Goal: Information Seeking & Learning: Learn about a topic

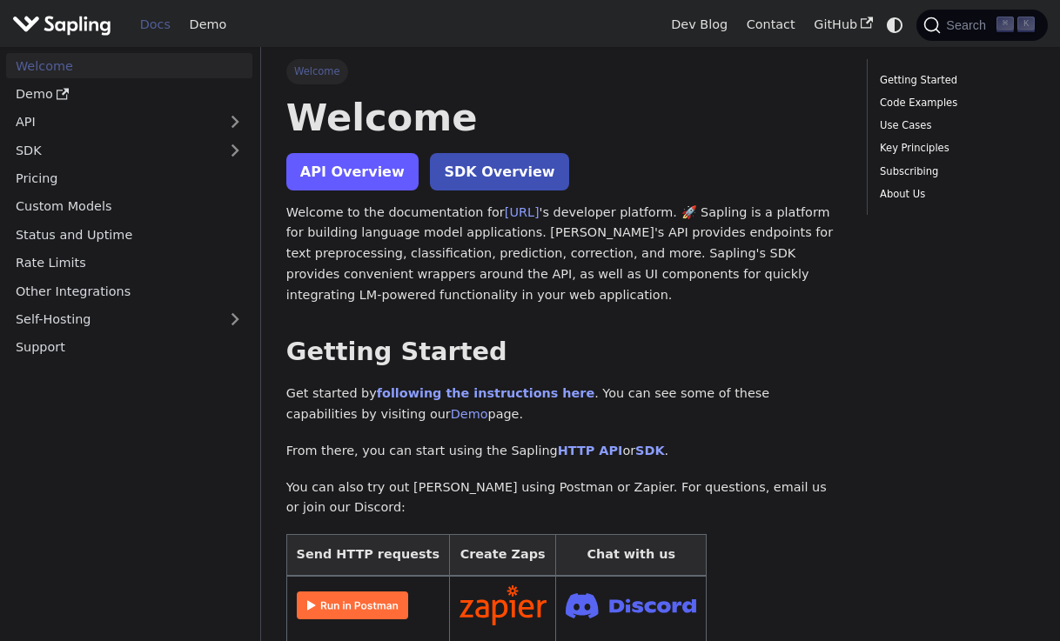
click at [353, 171] on link "API Overview" at bounding box center [352, 171] width 132 height 37
click at [350, 153] on link "API Overview" at bounding box center [352, 171] width 132 height 37
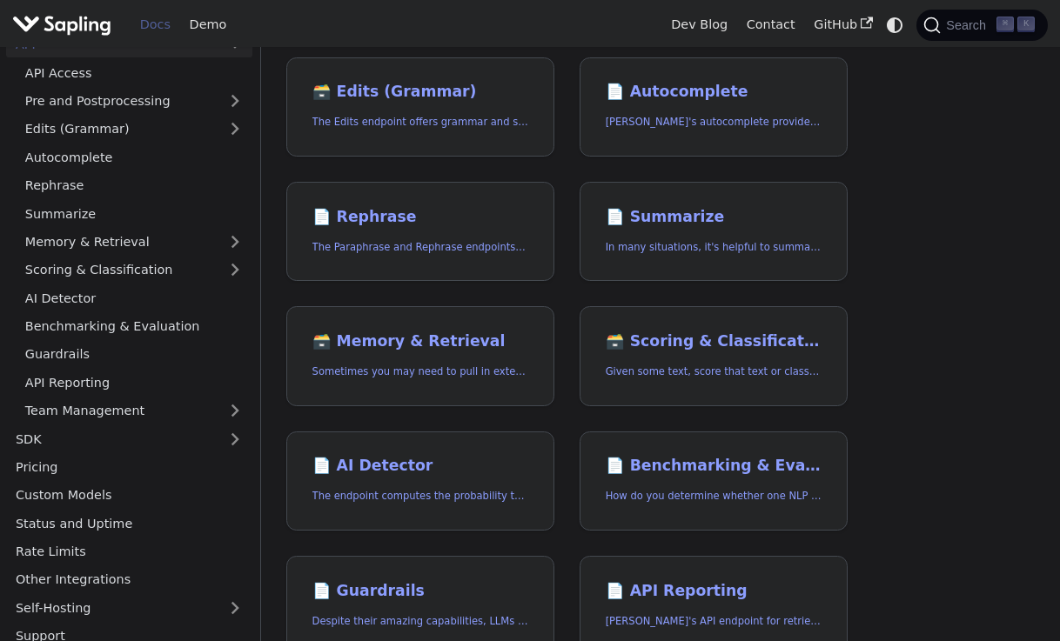
scroll to position [279, 0]
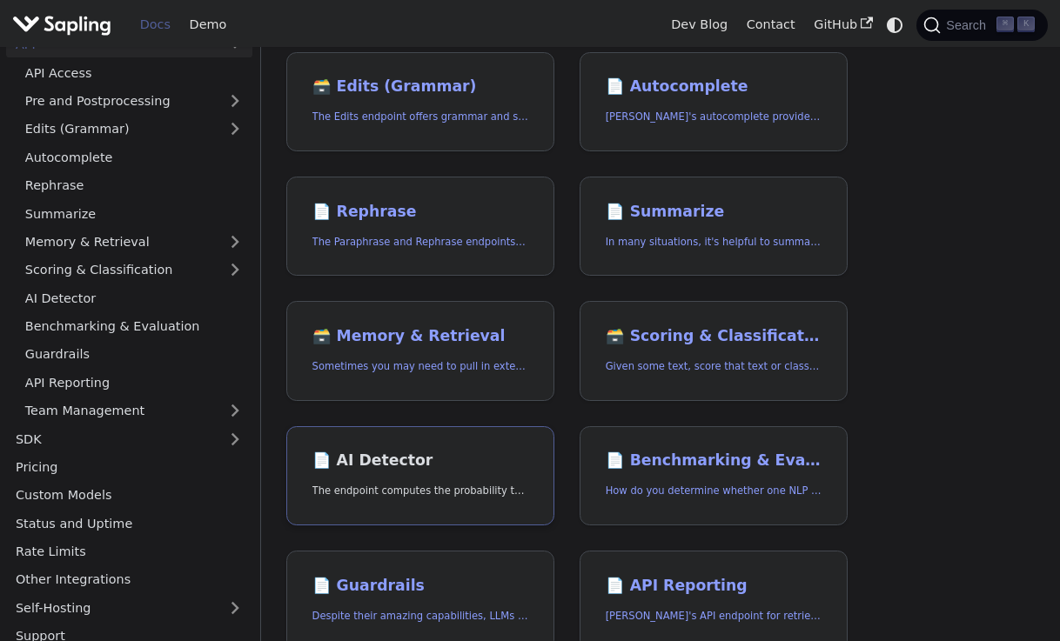
click at [381, 460] on h2 "📄️ AI Detector" at bounding box center [420, 461] width 217 height 19
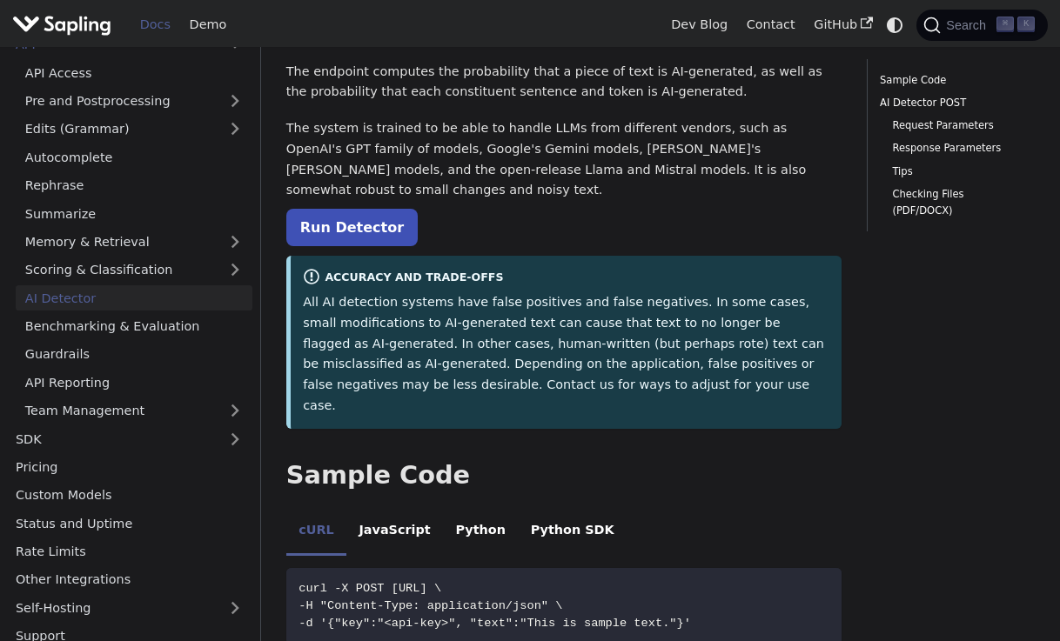
scroll to position [122, 0]
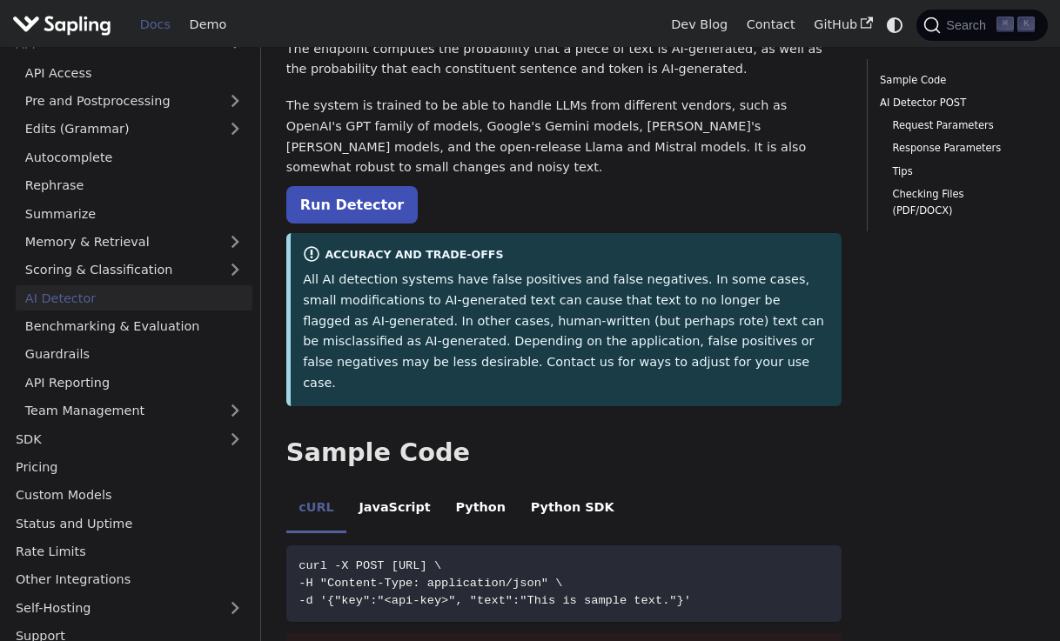
click at [460, 326] on p "All AI detection systems have false positives and false negatives. In some case…" at bounding box center [566, 332] width 526 height 124
click at [513, 286] on p "All AI detection systems have false positives and false negatives. In some case…" at bounding box center [566, 332] width 526 height 124
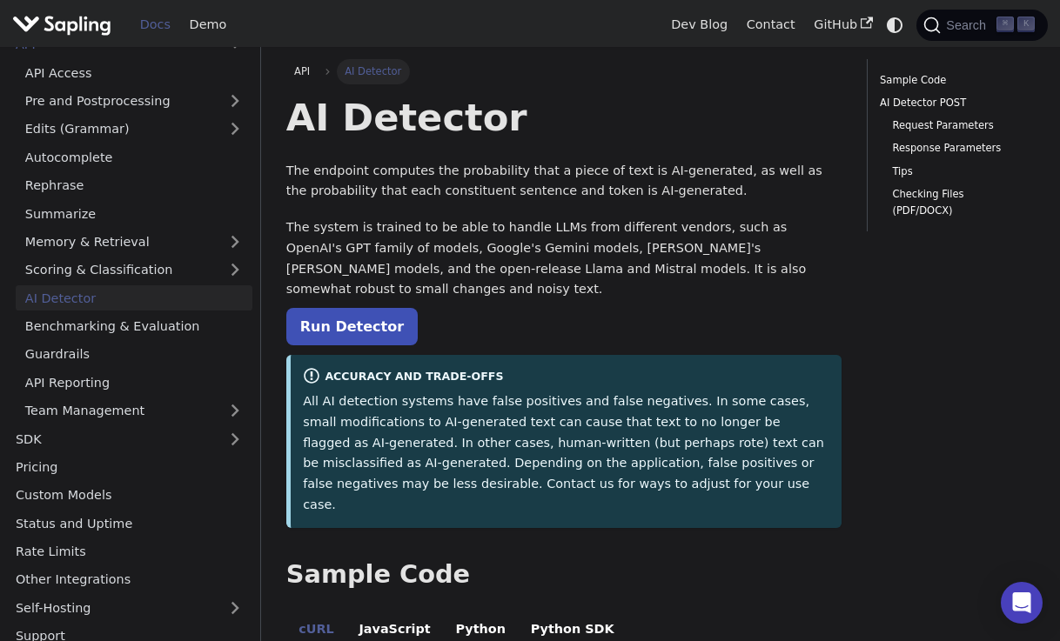
scroll to position [0, 0]
click at [342, 308] on link "Run Detector" at bounding box center [351, 326] width 131 height 37
